Goal: Book appointment/travel/reservation

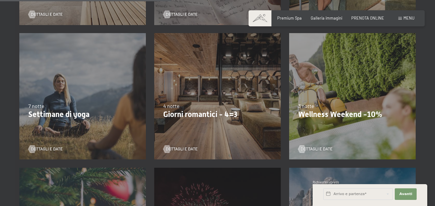
scroll to position [394, 0]
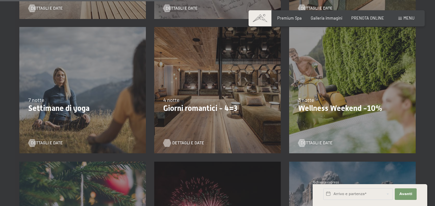
click at [177, 143] on span "Dettagli e Date" at bounding box center [188, 143] width 32 height 6
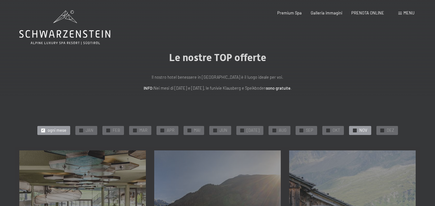
click at [361, 130] on span "NOV" at bounding box center [363, 131] width 8 height 6
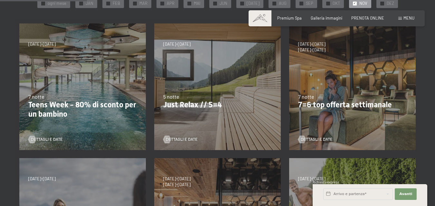
scroll to position [120, 0]
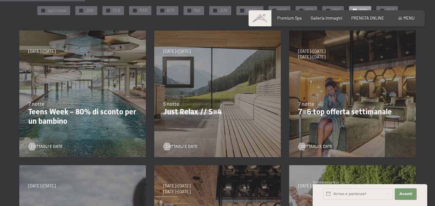
click at [379, 97] on div "4/10/2025-26/10/2025 1/11/2025-21/12/2025 10/1/2026-1/2/2026 7/3/2026-29/3/2026…" at bounding box center [352, 94] width 135 height 135
click at [323, 146] on span "Dettagli e Date" at bounding box center [323, 147] width 32 height 6
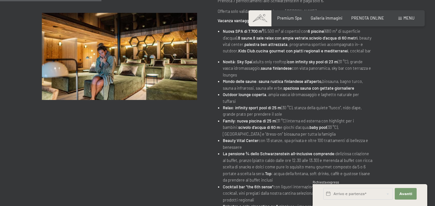
scroll to position [144, 0]
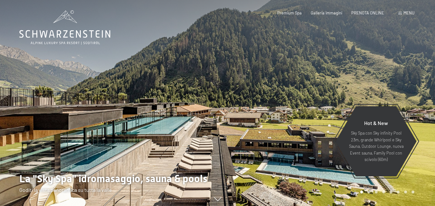
click at [404, 12] on span "Menu" at bounding box center [409, 12] width 11 height 5
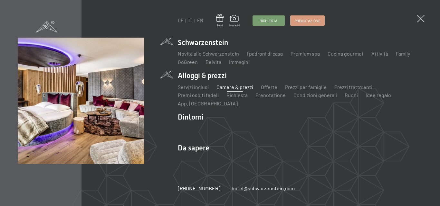
click at [229, 87] on link "Camere & prezzi" at bounding box center [234, 87] width 37 height 6
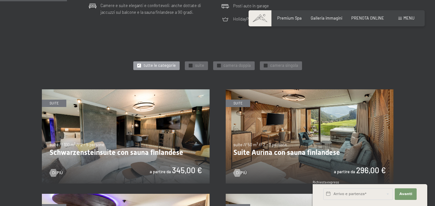
scroll to position [259, 0]
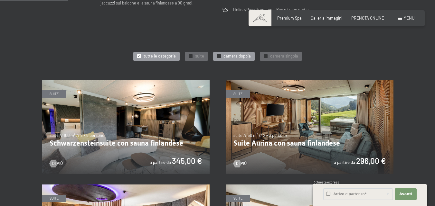
click at [217, 57] on div at bounding box center [219, 56] width 4 height 4
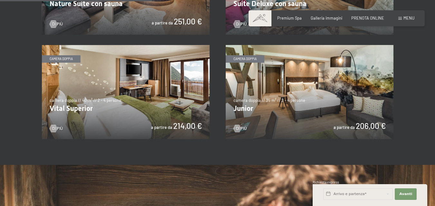
scroll to position [395, 0]
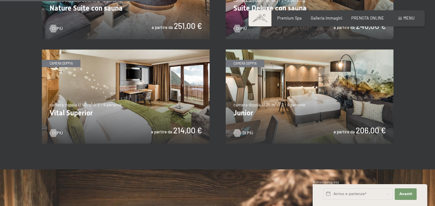
click at [245, 131] on span "Di più" at bounding box center [248, 133] width 11 height 6
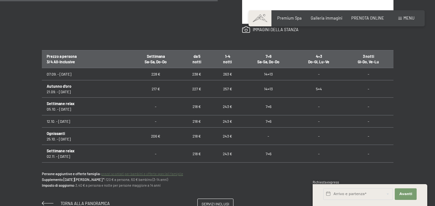
scroll to position [374, 0]
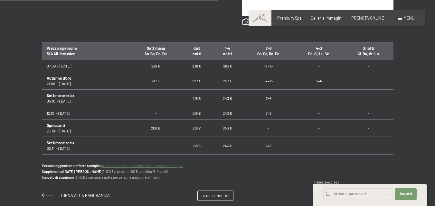
drag, startPoint x: 438, startPoint y: 36, endPoint x: 440, endPoint y: 112, distance: 76.7
click at [435, 112] on html "Prenotazione Richiesta Premium Spa Galleria immagini PRENOTA ONLINE Menu DE IT …" at bounding box center [217, 108] width 435 height 964
